Goal: Information Seeking & Learning: Learn about a topic

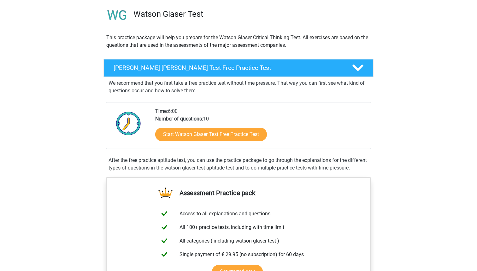
scroll to position [48, 0]
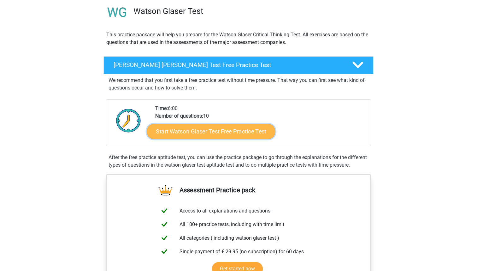
click at [222, 132] on link "Start Watson Glaser Test Free Practice Test" at bounding box center [211, 131] width 129 height 15
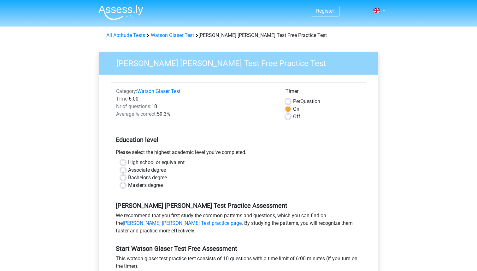
click at [157, 180] on label "Bachelor's degree" at bounding box center [147, 178] width 39 height 8
click at [126, 180] on input "Bachelor's degree" at bounding box center [123, 177] width 5 height 6
radio input "true"
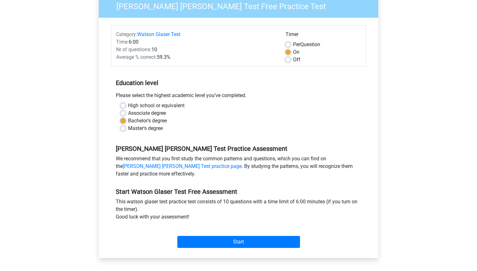
scroll to position [57, 0]
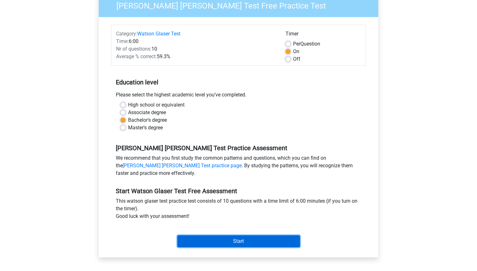
click at [195, 240] on input "Start" at bounding box center [238, 241] width 123 height 12
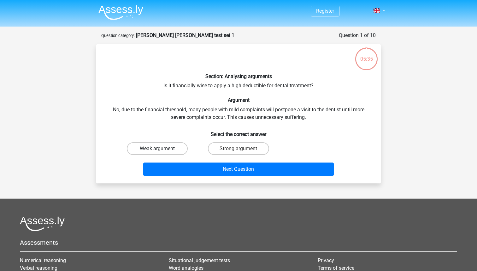
click at [184, 147] on label "Weak argument" at bounding box center [157, 148] width 61 height 13
click at [162, 148] on input "Weak argument" at bounding box center [160, 150] width 4 height 4
radio input "true"
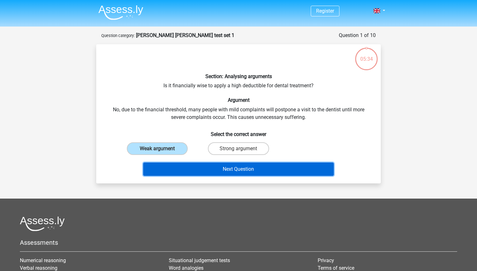
click at [219, 169] on button "Next Question" at bounding box center [238, 168] width 191 height 13
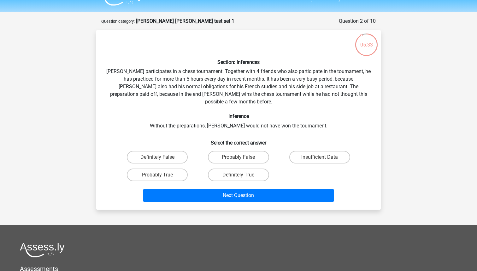
scroll to position [14, 0]
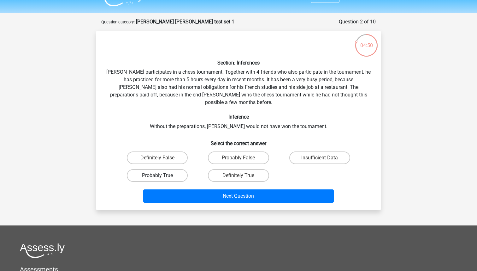
click at [180, 170] on label "Probably True" at bounding box center [157, 175] width 61 height 13
click at [162, 175] on input "Probably True" at bounding box center [160, 177] width 4 height 4
radio input "true"
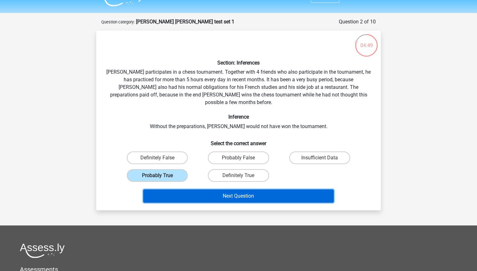
click at [214, 193] on button "Next Question" at bounding box center [238, 195] width 191 height 13
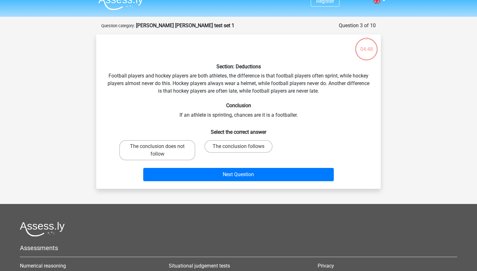
scroll to position [9, 0]
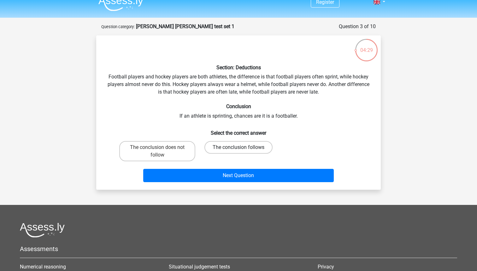
click at [246, 150] on label "The conclusion follows" at bounding box center [239, 147] width 68 height 13
click at [243, 150] on input "The conclusion follows" at bounding box center [241, 149] width 4 height 4
radio input "true"
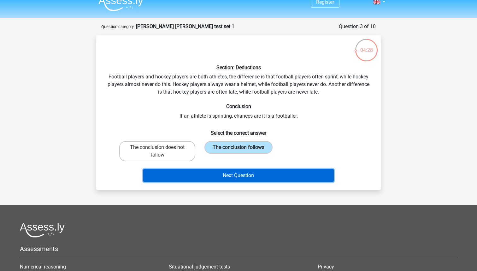
click at [242, 174] on button "Next Question" at bounding box center [238, 175] width 191 height 13
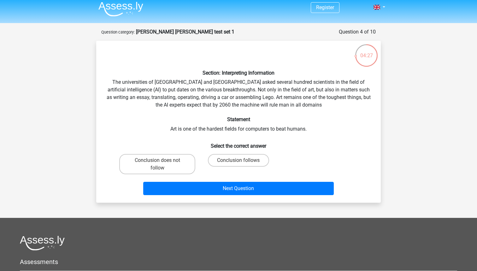
scroll to position [3, 0]
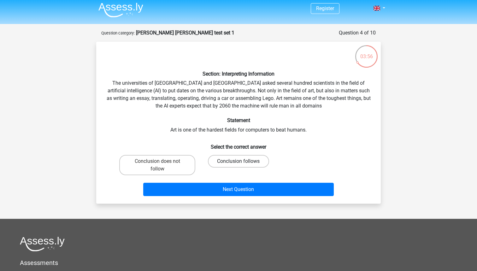
click at [232, 163] on label "Conclusion follows" at bounding box center [238, 161] width 61 height 13
click at [239, 163] on input "Conclusion follows" at bounding box center [241, 163] width 4 height 4
radio input "true"
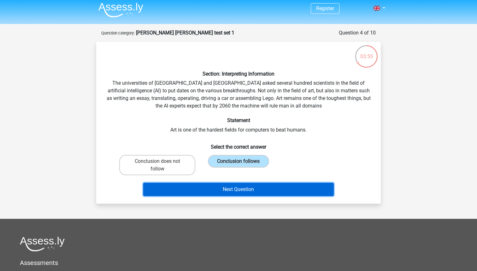
click at [228, 187] on button "Next Question" at bounding box center [238, 189] width 191 height 13
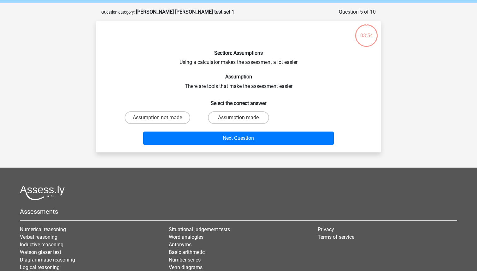
scroll to position [32, 0]
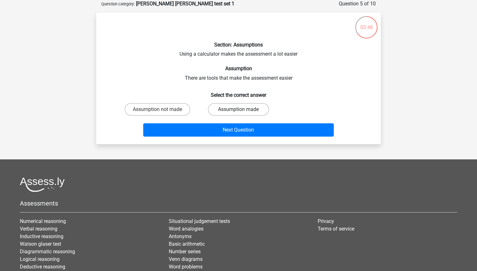
click at [247, 108] on label "Assumption made" at bounding box center [238, 109] width 61 height 13
click at [243, 109] on input "Assumption made" at bounding box center [241, 111] width 4 height 4
radio input "true"
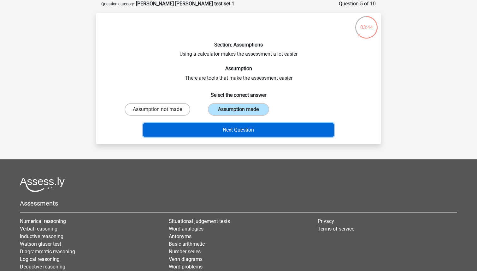
click at [231, 129] on button "Next Question" at bounding box center [238, 129] width 191 height 13
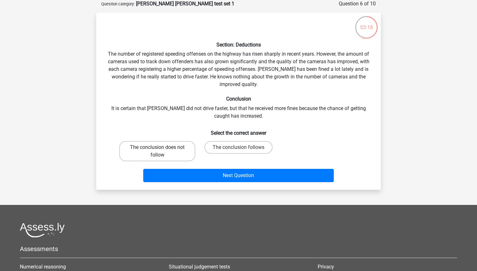
click at [152, 154] on label "The conclusion does not follow" at bounding box center [157, 151] width 76 height 20
click at [158, 151] on input "The conclusion does not follow" at bounding box center [160, 149] width 4 height 4
radio input "true"
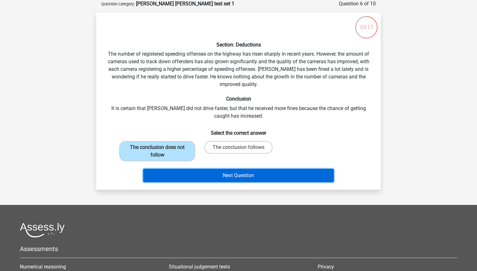
click at [169, 174] on button "Next Question" at bounding box center [238, 175] width 191 height 13
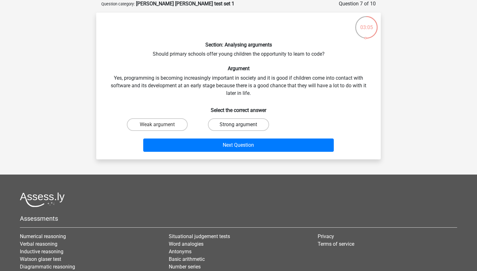
click at [237, 125] on label "Strong argument" at bounding box center [238, 124] width 61 height 13
click at [239, 125] on input "Strong argument" at bounding box center [241, 126] width 4 height 4
radio input "true"
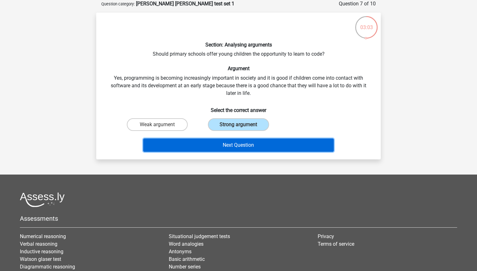
click at [226, 144] on button "Next Question" at bounding box center [238, 144] width 191 height 13
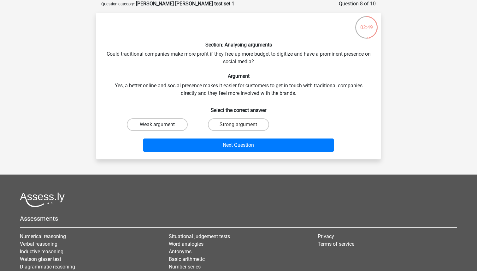
click at [162, 126] on label "Weak argument" at bounding box center [157, 124] width 61 height 13
click at [162, 126] on input "Weak argument" at bounding box center [160, 126] width 4 height 4
radio input "true"
click at [174, 138] on div "Next Question" at bounding box center [238, 143] width 265 height 21
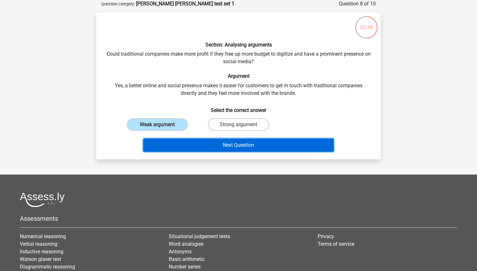
click at [181, 150] on button "Next Question" at bounding box center [238, 144] width 191 height 13
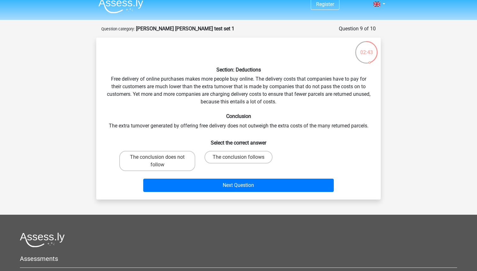
scroll to position [0, 0]
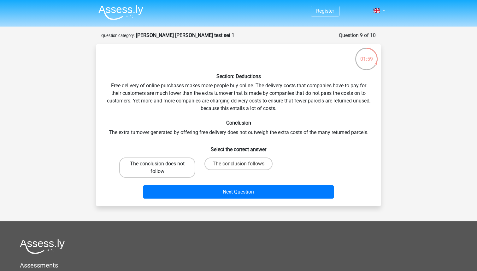
click at [176, 164] on label "The conclusion does not follow" at bounding box center [157, 167] width 76 height 20
click at [162, 164] on input "The conclusion does not follow" at bounding box center [160, 166] width 4 height 4
radio input "true"
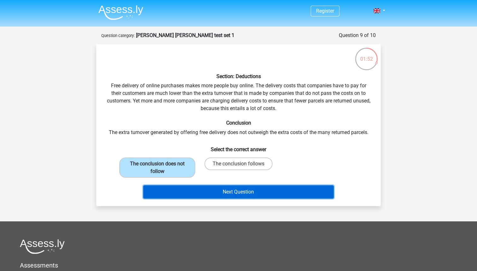
click at [212, 192] on button "Next Question" at bounding box center [238, 191] width 191 height 13
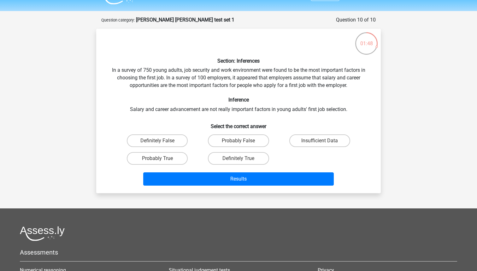
scroll to position [17, 0]
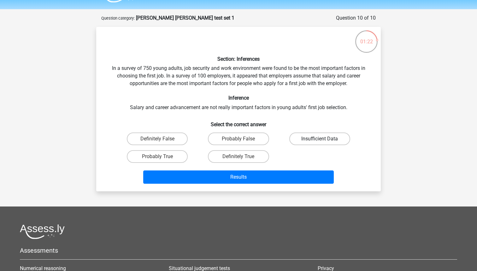
click at [338, 144] on label "Insufficient Data" at bounding box center [320, 138] width 61 height 13
click at [324, 143] on input "Insufficient Data" at bounding box center [322, 141] width 4 height 4
radio input "true"
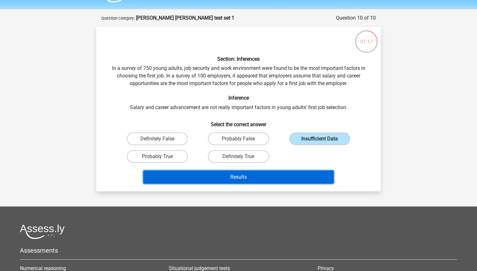
click at [297, 178] on button "Results" at bounding box center [238, 176] width 191 height 13
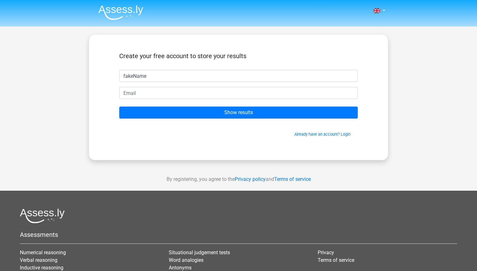
type input "fakeName"
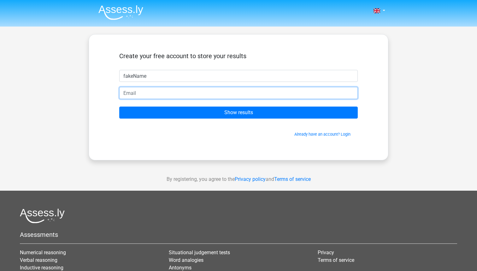
click at [193, 93] on input "email" at bounding box center [238, 93] width 239 height 12
click at [176, 94] on input "rubie@shay.net" at bounding box center [238, 93] width 239 height 12
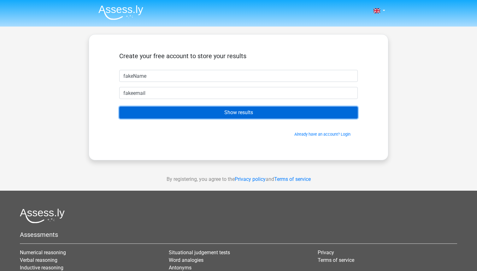
click at [162, 114] on input "Show results" at bounding box center [238, 112] width 239 height 12
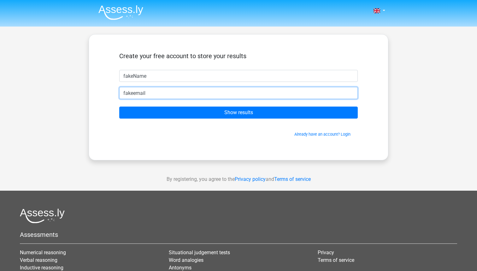
click at [160, 92] on input "fakeemail" at bounding box center [238, 93] width 239 height 12
drag, startPoint x: 149, startPoint y: 93, endPoint x: 73, endPoint y: 92, distance: 75.8
click at [73, 92] on div "Nederlands English" at bounding box center [238, 178] width 477 height 357
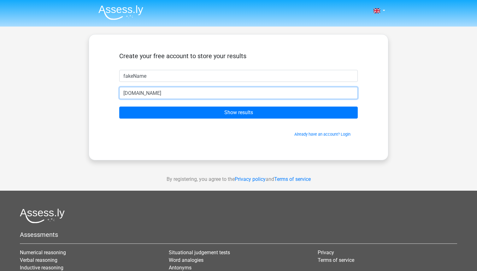
type input "n"
type input "rubie@shay.net"
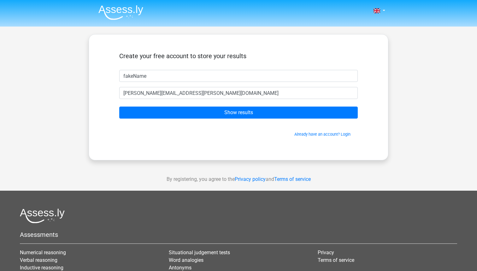
click at [144, 118] on form "Create your free account to store your results fakeName rubie@shay.net Show res…" at bounding box center [238, 94] width 239 height 85
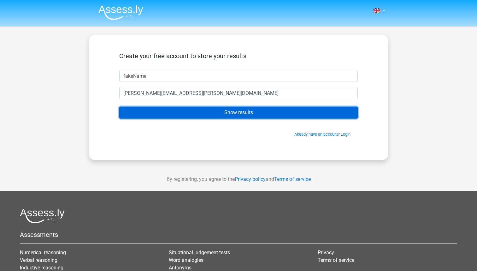
click at [144, 114] on input "Show results" at bounding box center [238, 112] width 239 height 12
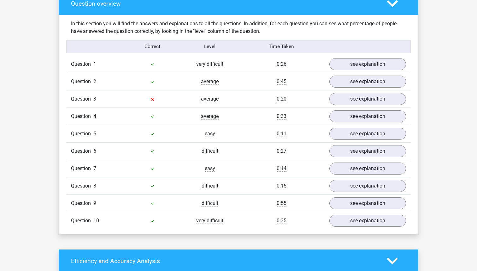
scroll to position [480, 0]
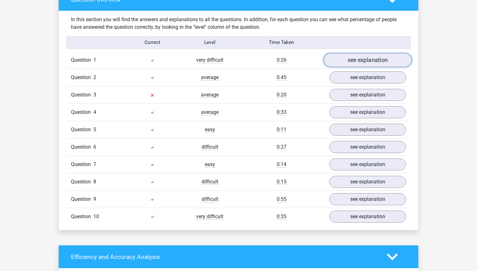
click at [363, 56] on link "see explanation" at bounding box center [368, 60] width 88 height 14
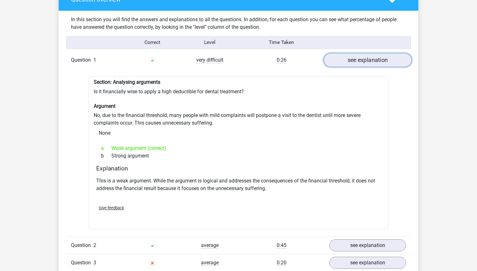
click at [360, 57] on link "see explanation" at bounding box center [368, 60] width 88 height 14
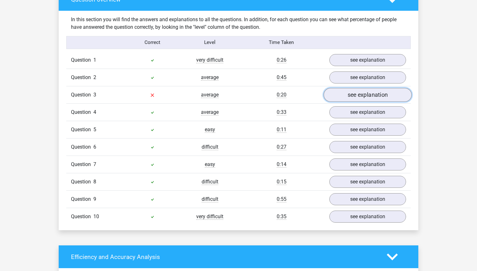
click at [366, 98] on link "see explanation" at bounding box center [368, 95] width 88 height 14
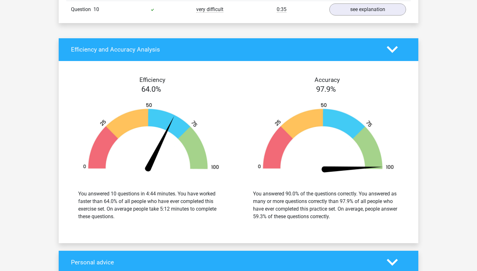
scroll to position [1025, 0]
